Goal: Transaction & Acquisition: Obtain resource

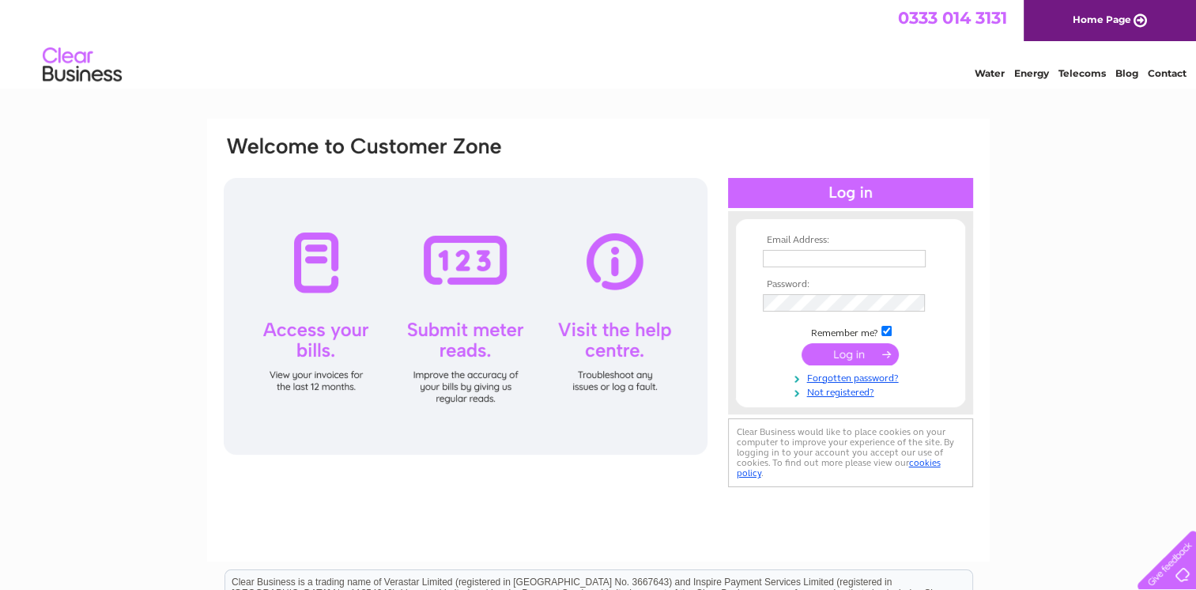
click at [803, 251] on td at bounding box center [850, 258] width 183 height 25
click at [802, 258] on input "text" at bounding box center [844, 258] width 163 height 17
type input "hlfestate@gmail.com"
click at [858, 356] on input "submit" at bounding box center [850, 354] width 97 height 22
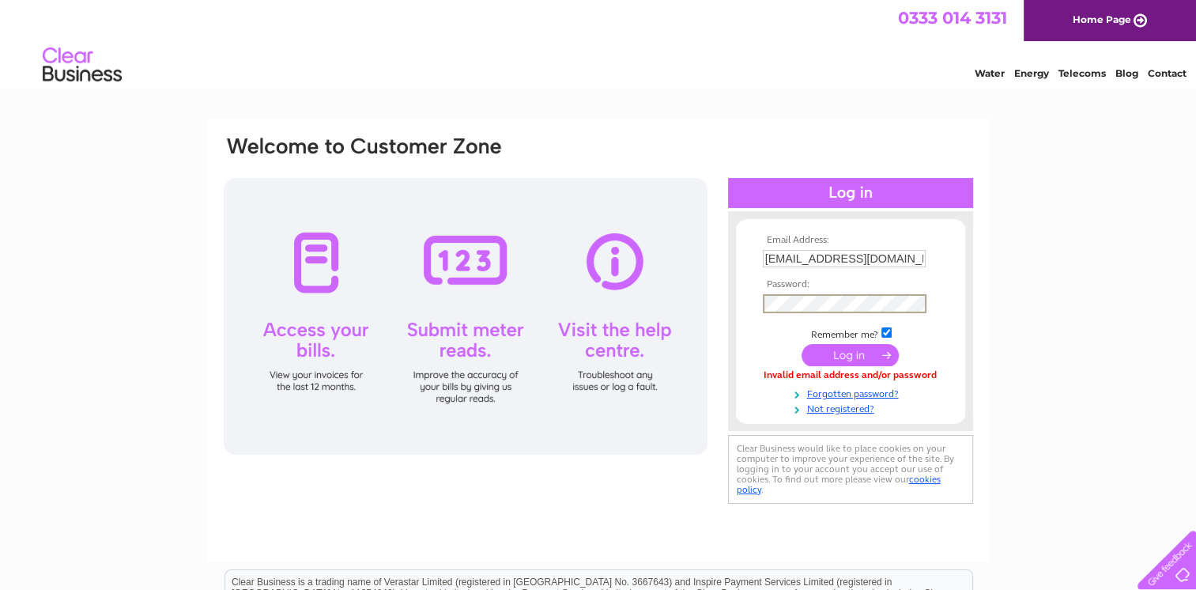
click at [856, 350] on input "submit" at bounding box center [850, 355] width 97 height 22
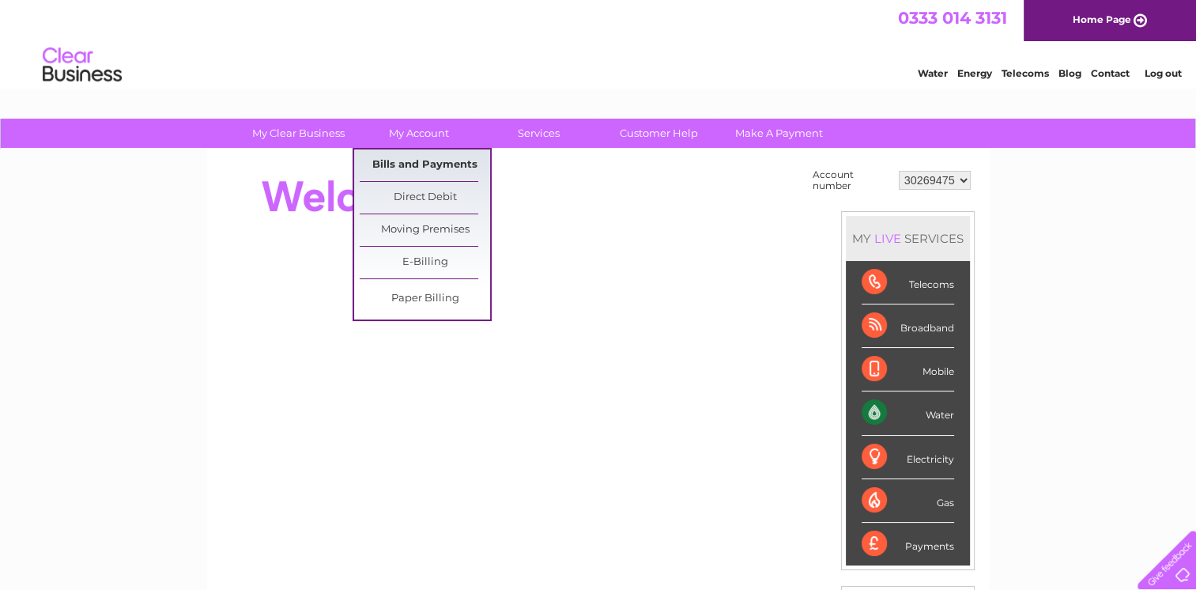
click at [423, 157] on link "Bills and Payments" at bounding box center [425, 165] width 130 height 32
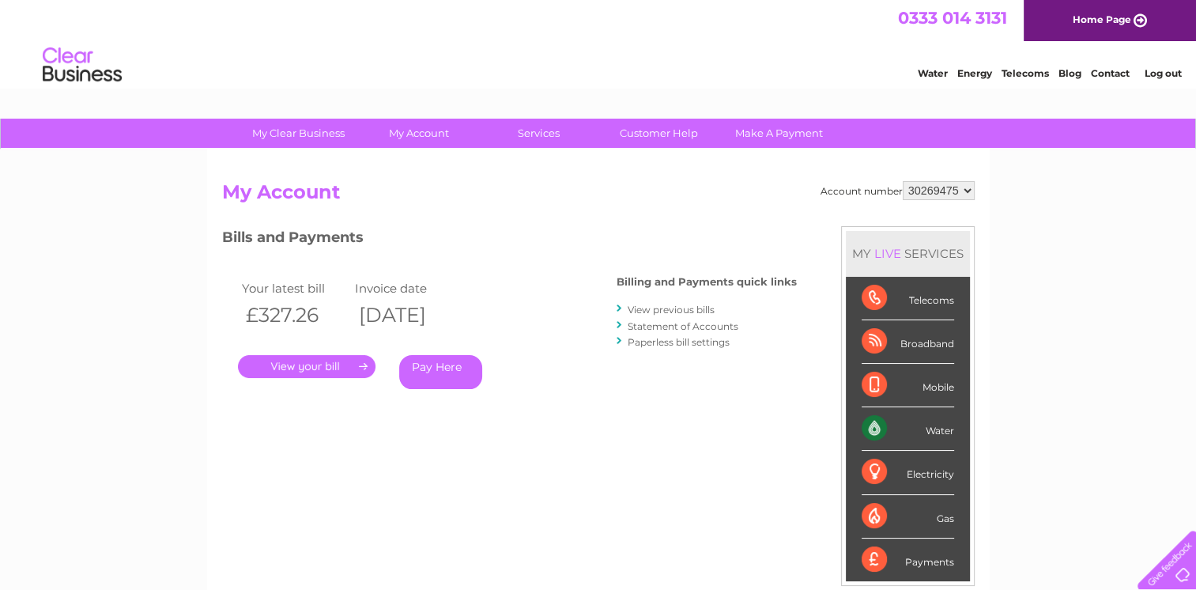
click at [316, 365] on link "." at bounding box center [307, 366] width 138 height 23
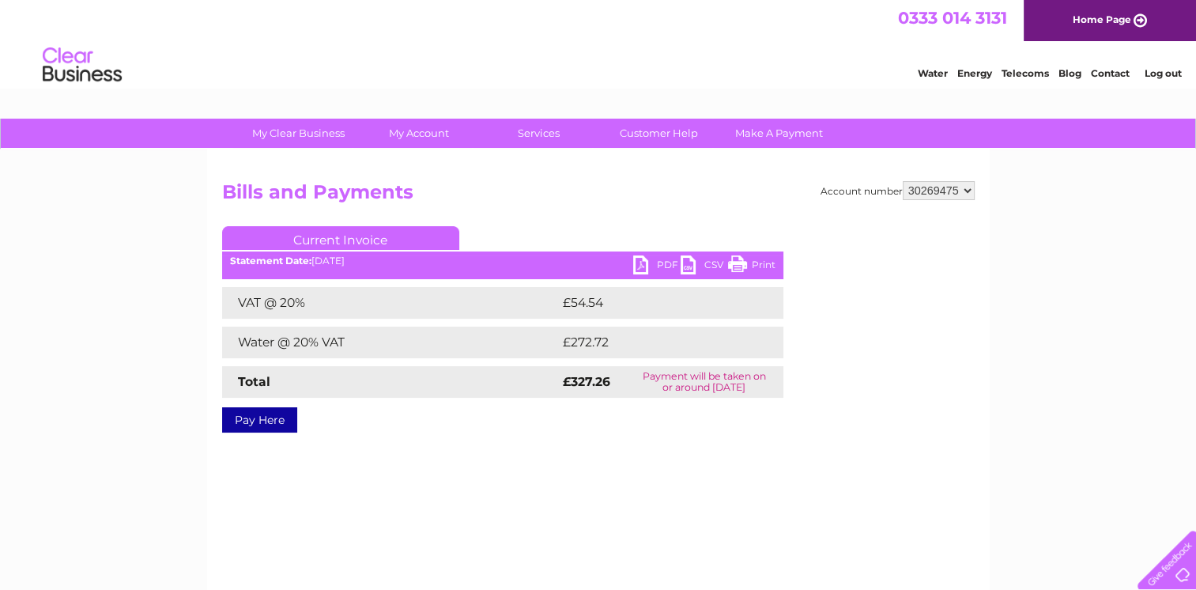
click at [663, 261] on link "PDF" at bounding box center [656, 266] width 47 height 23
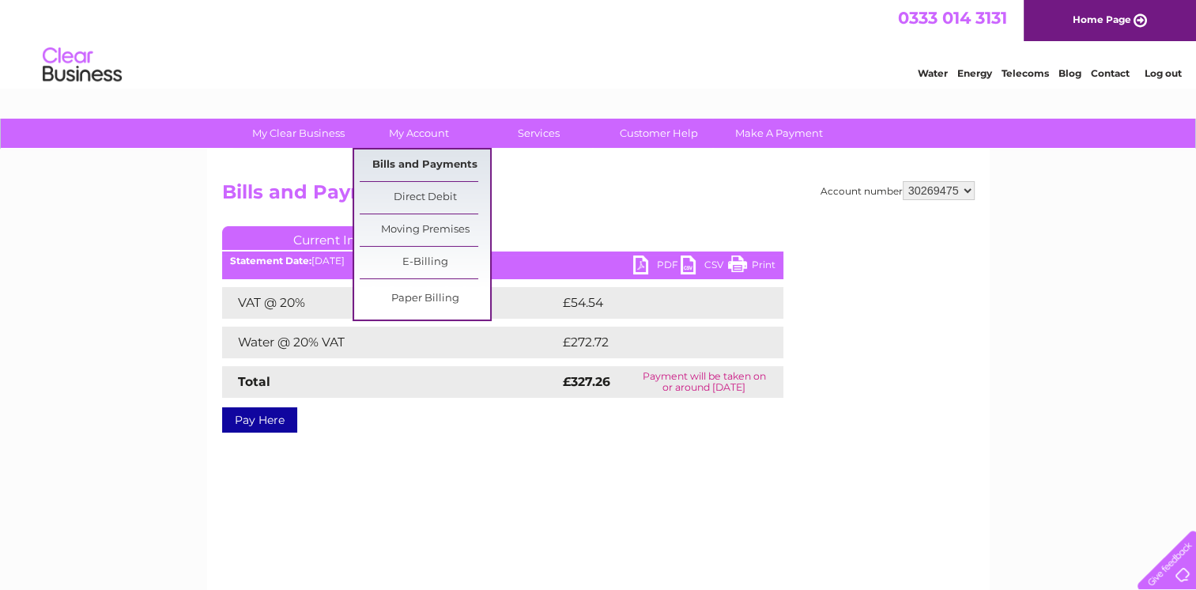
click at [424, 162] on link "Bills and Payments" at bounding box center [425, 165] width 130 height 32
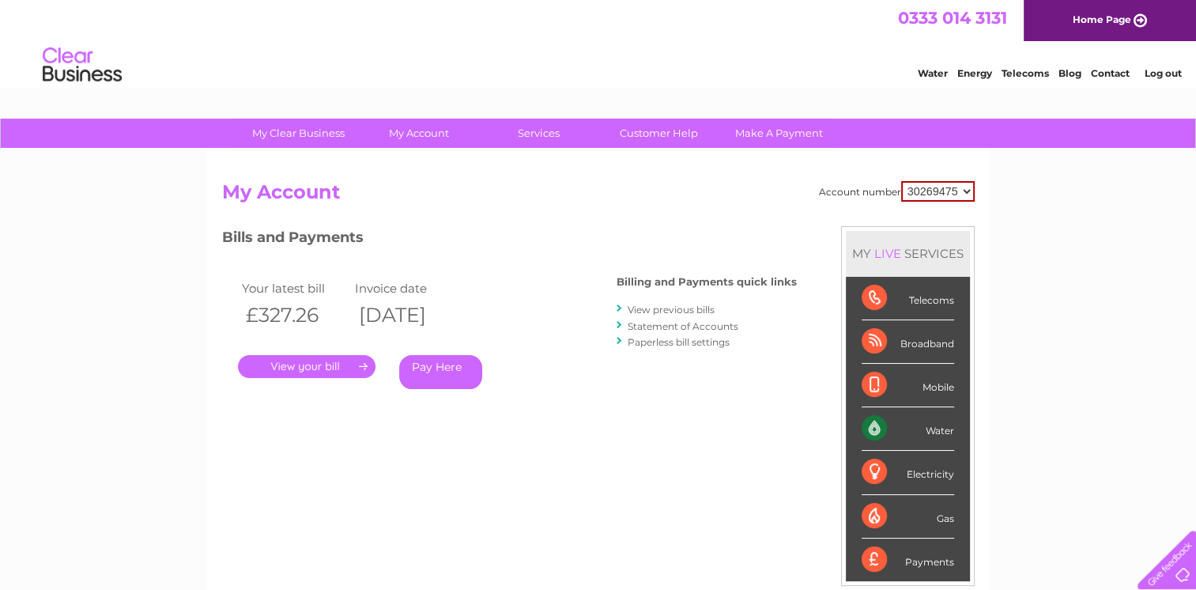
click at [679, 305] on link "View previous bills" at bounding box center [671, 310] width 87 height 12
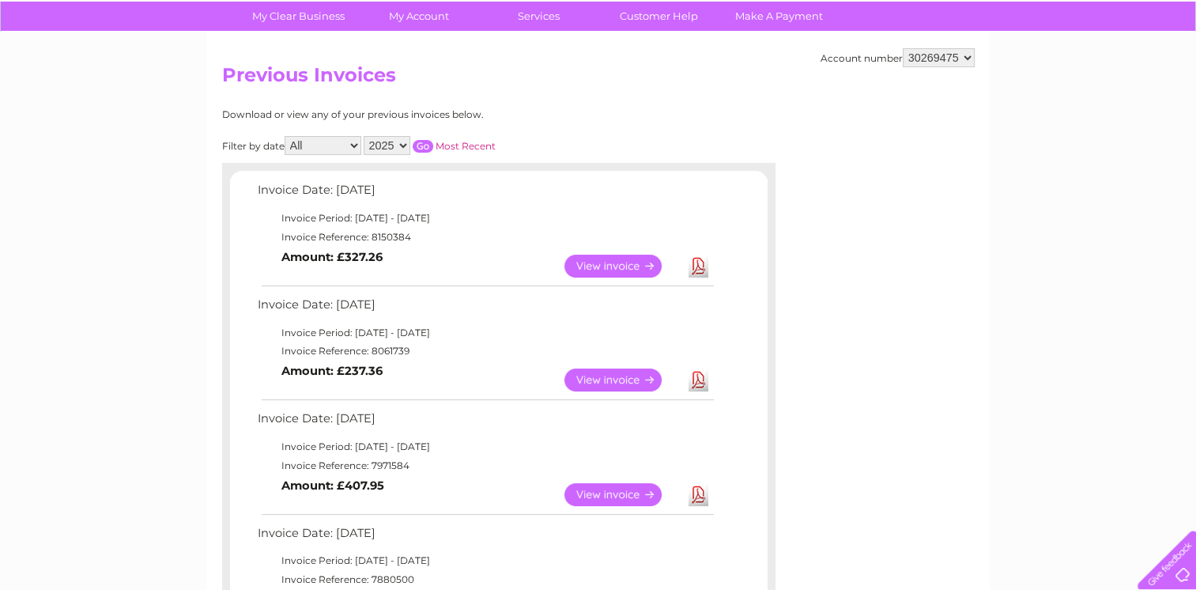
scroll to position [158, 0]
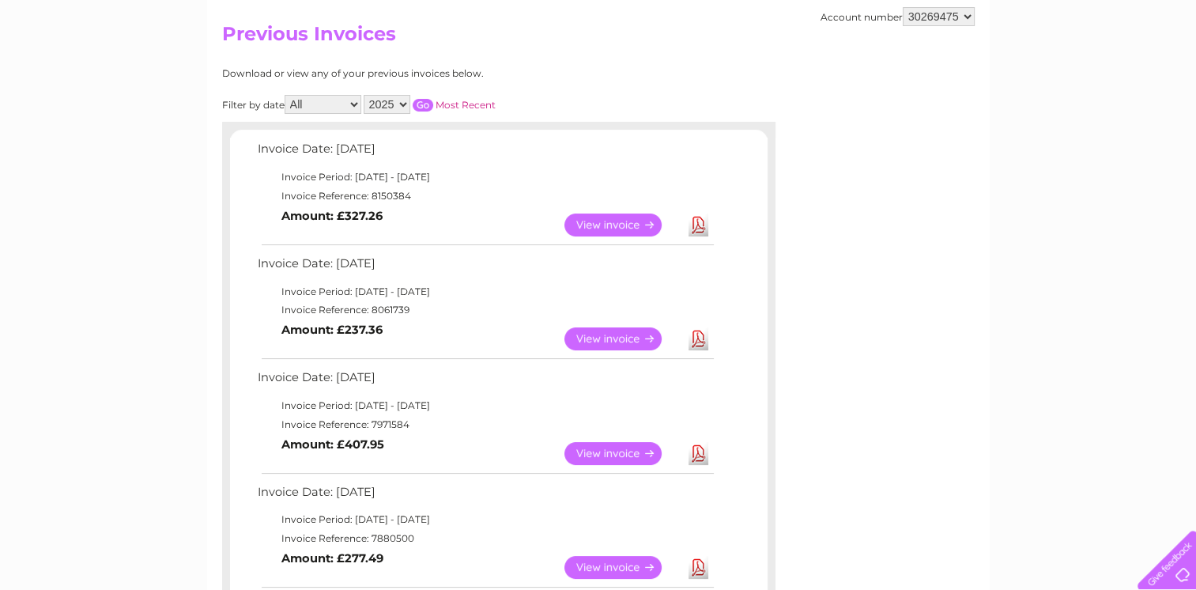
click at [620, 337] on link "View" at bounding box center [623, 338] width 116 height 23
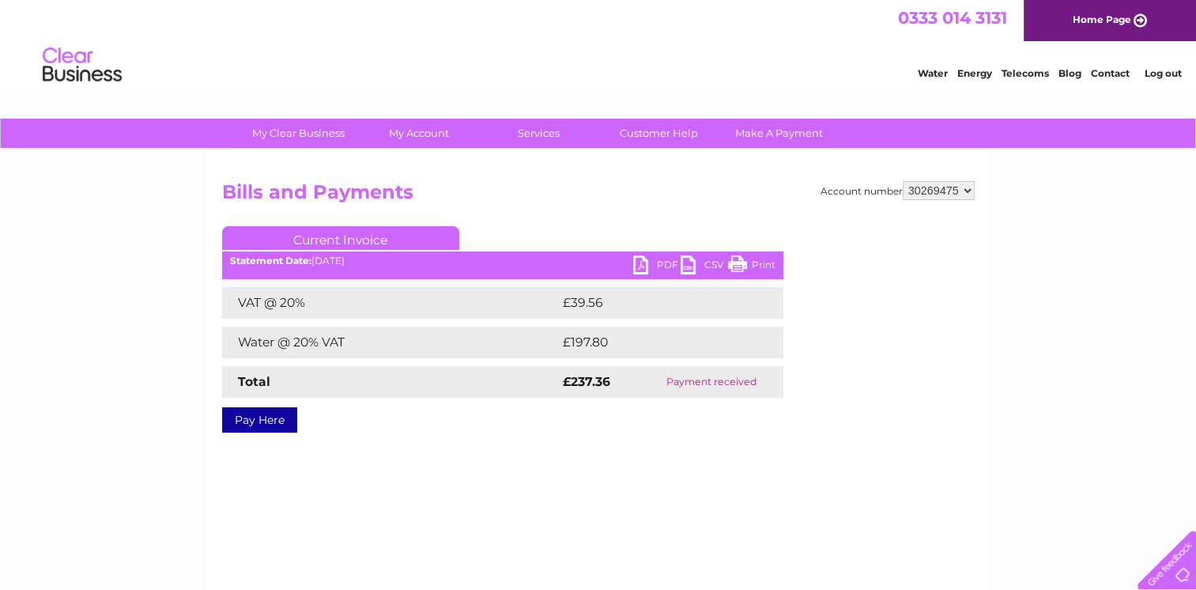
click at [656, 265] on link "PDF" at bounding box center [656, 266] width 47 height 23
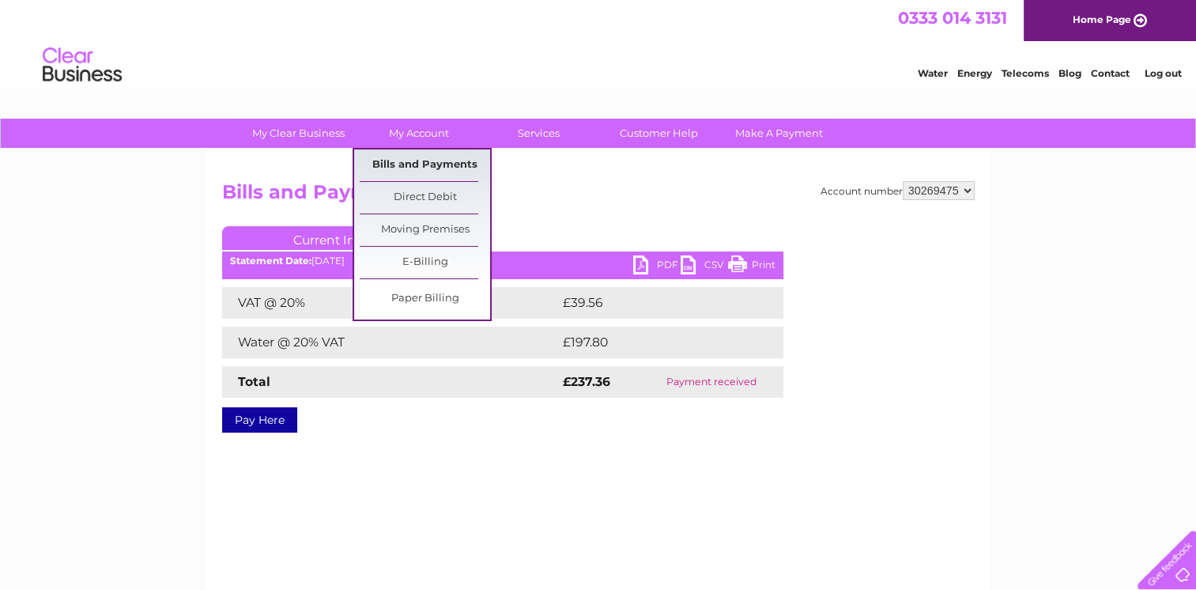
click at [416, 164] on link "Bills and Payments" at bounding box center [425, 165] width 130 height 32
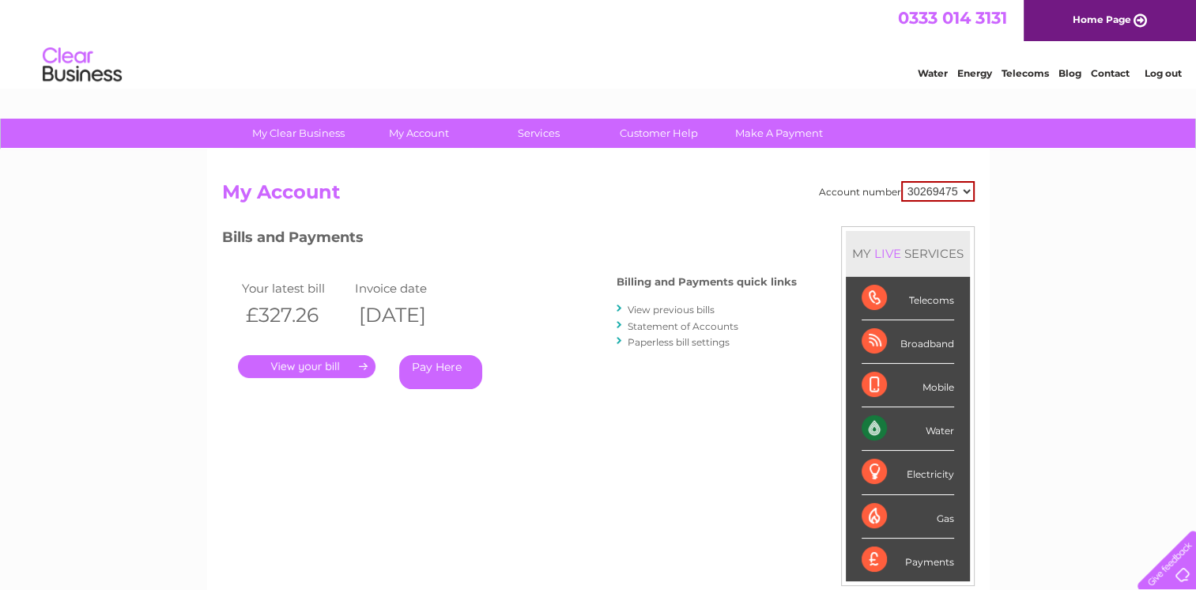
click at [683, 308] on link "View previous bills" at bounding box center [671, 310] width 87 height 12
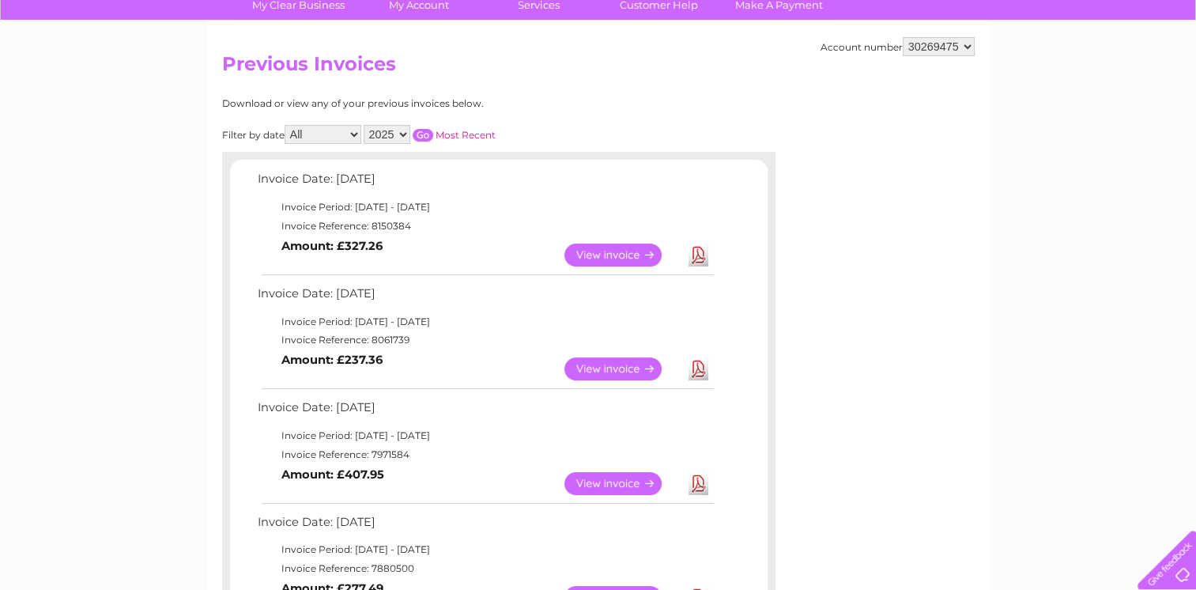
scroll to position [158, 0]
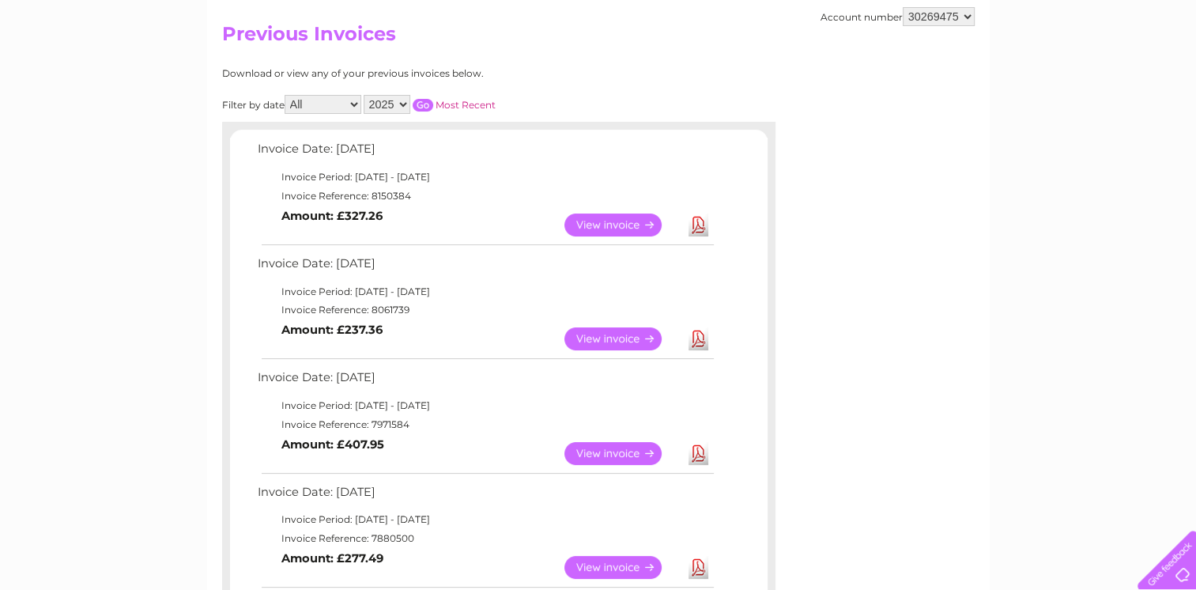
click at [698, 451] on link "Download" at bounding box center [699, 453] width 20 height 23
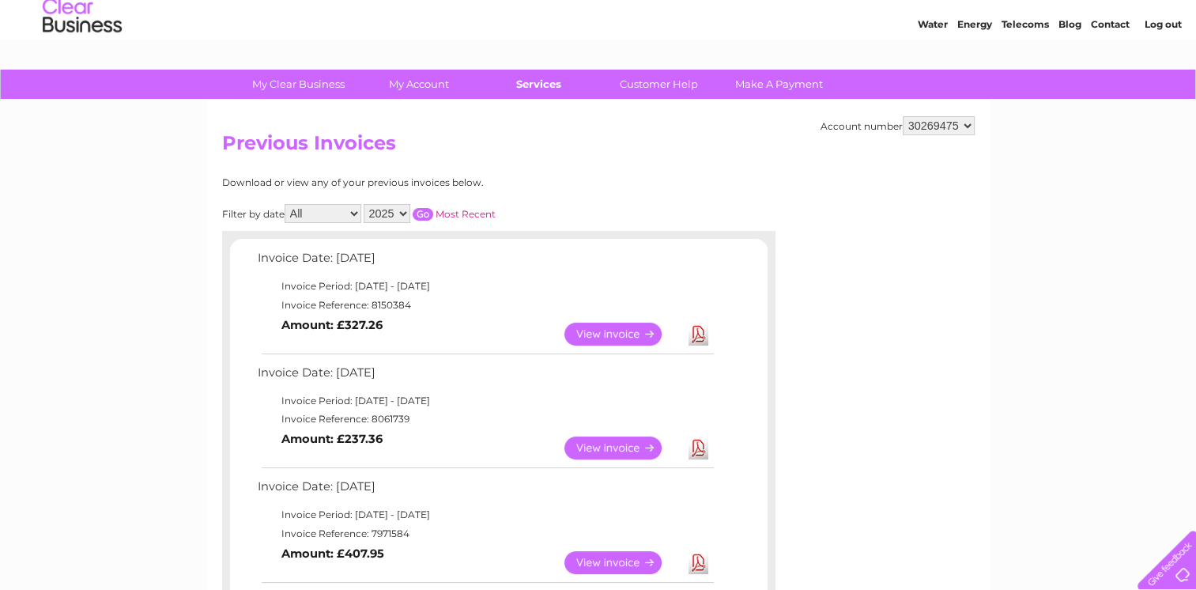
scroll to position [0, 0]
